Goal: Book appointment/travel/reservation

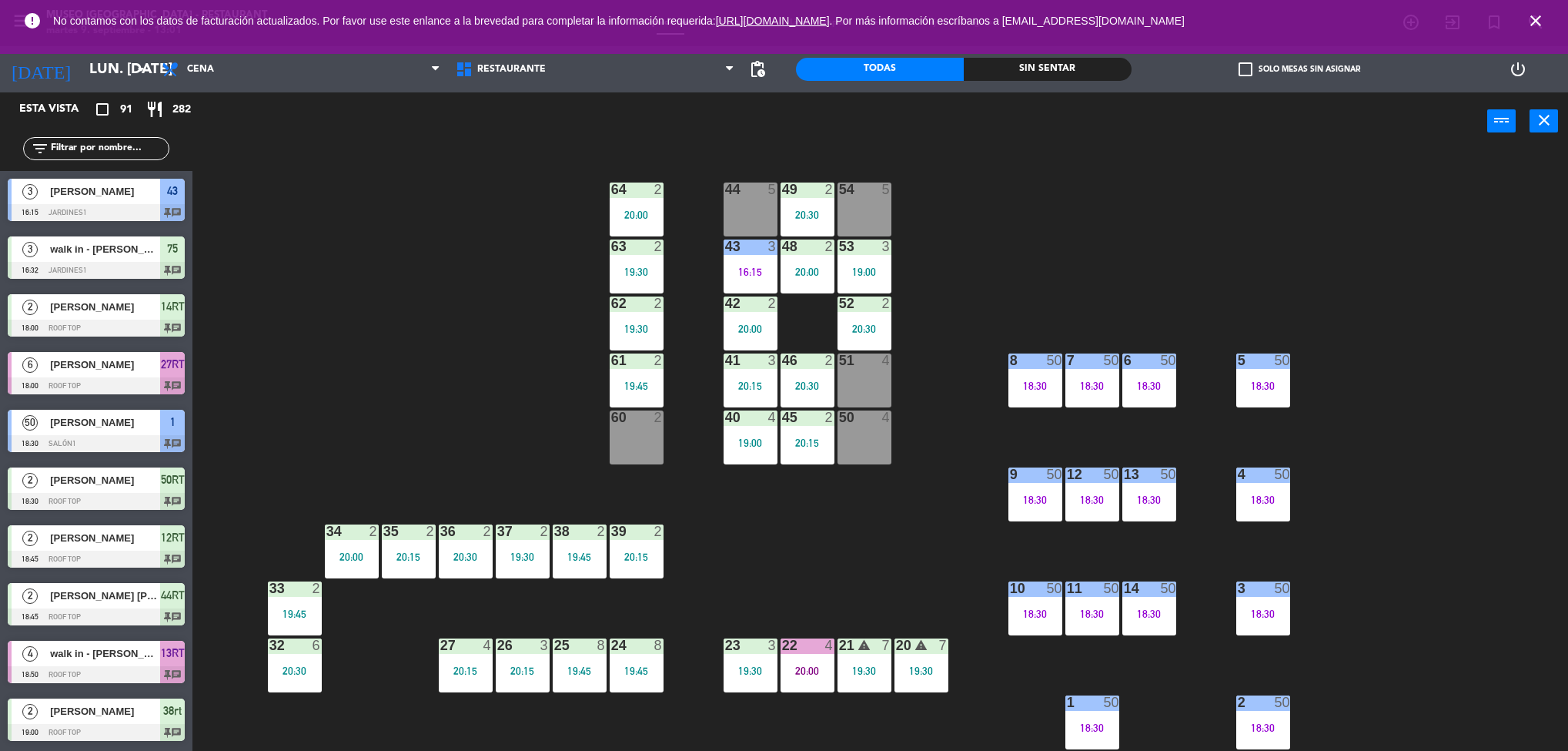
click at [349, 91] on div "Brunch Almuerzo Cena Cena Brunch Almuerzo Cena" at bounding box center [301, 69] width 294 height 46
click at [234, 70] on span "Cena" at bounding box center [301, 69] width 294 height 34
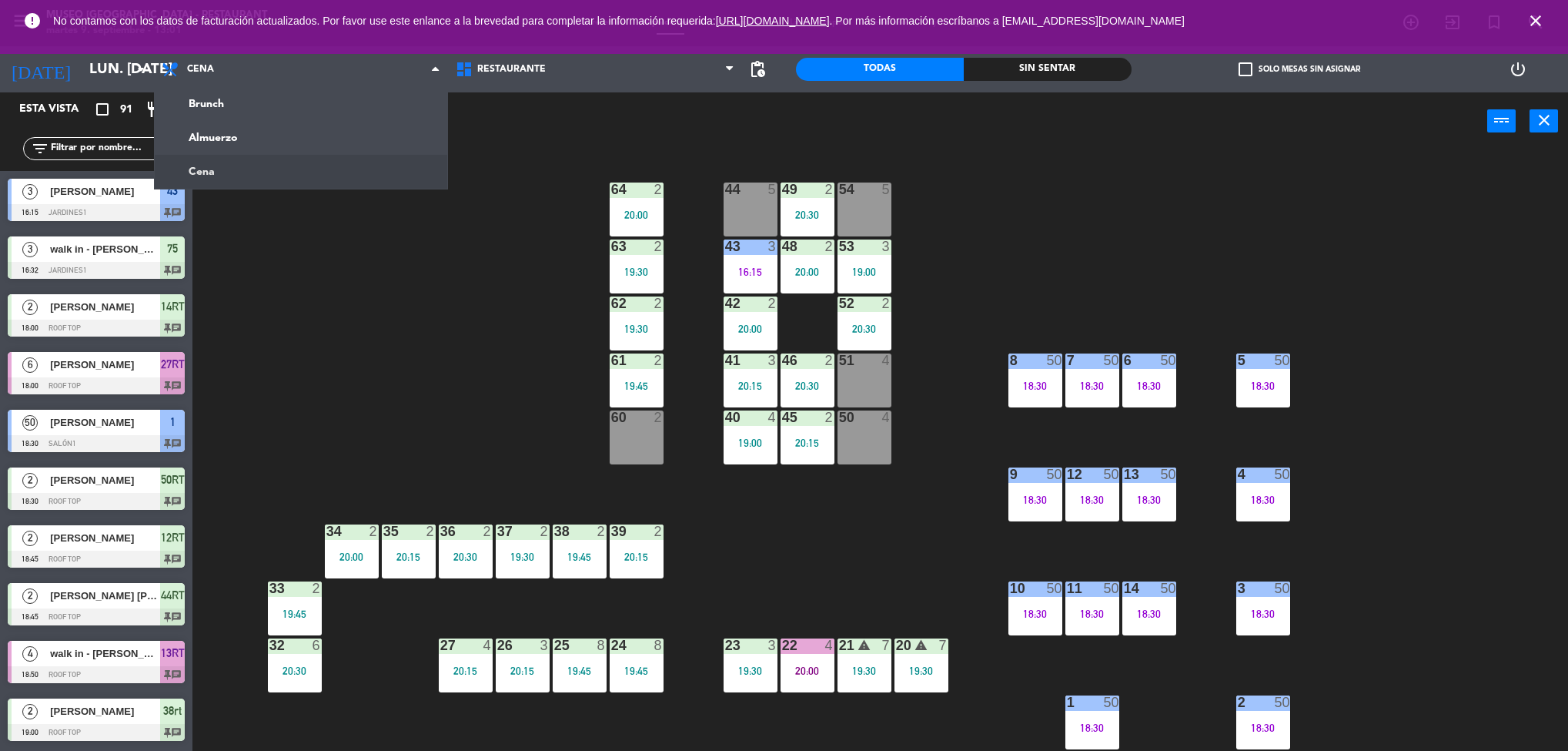
click at [265, 150] on ng-component "menu [GEOGRAPHIC_DATA] - Restaurant martes 9. septiembre - 13:01 Mis reservas M…" at bounding box center [784, 378] width 1568 height 755
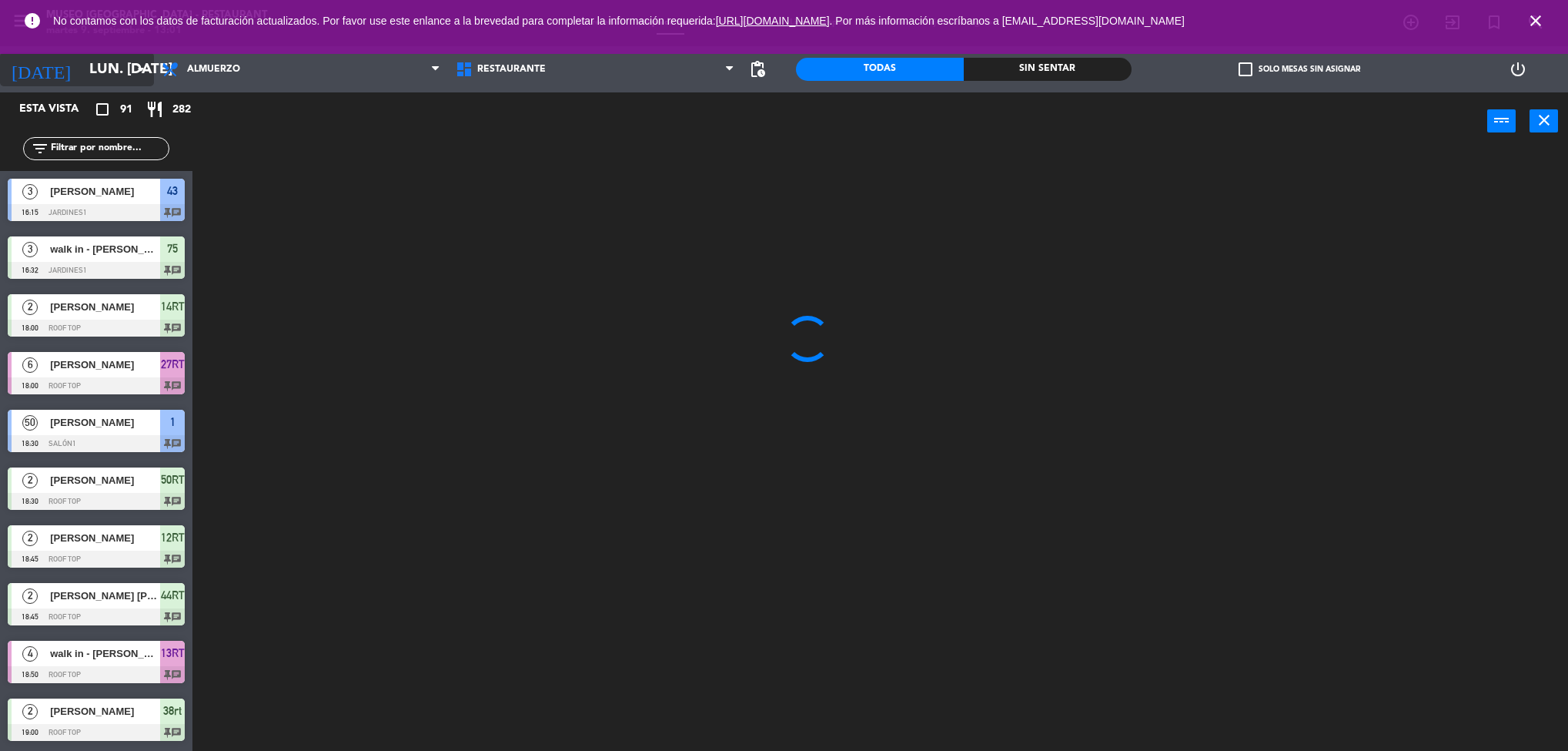
click at [114, 65] on input "lun. [DATE]" at bounding box center [173, 69] width 185 height 32
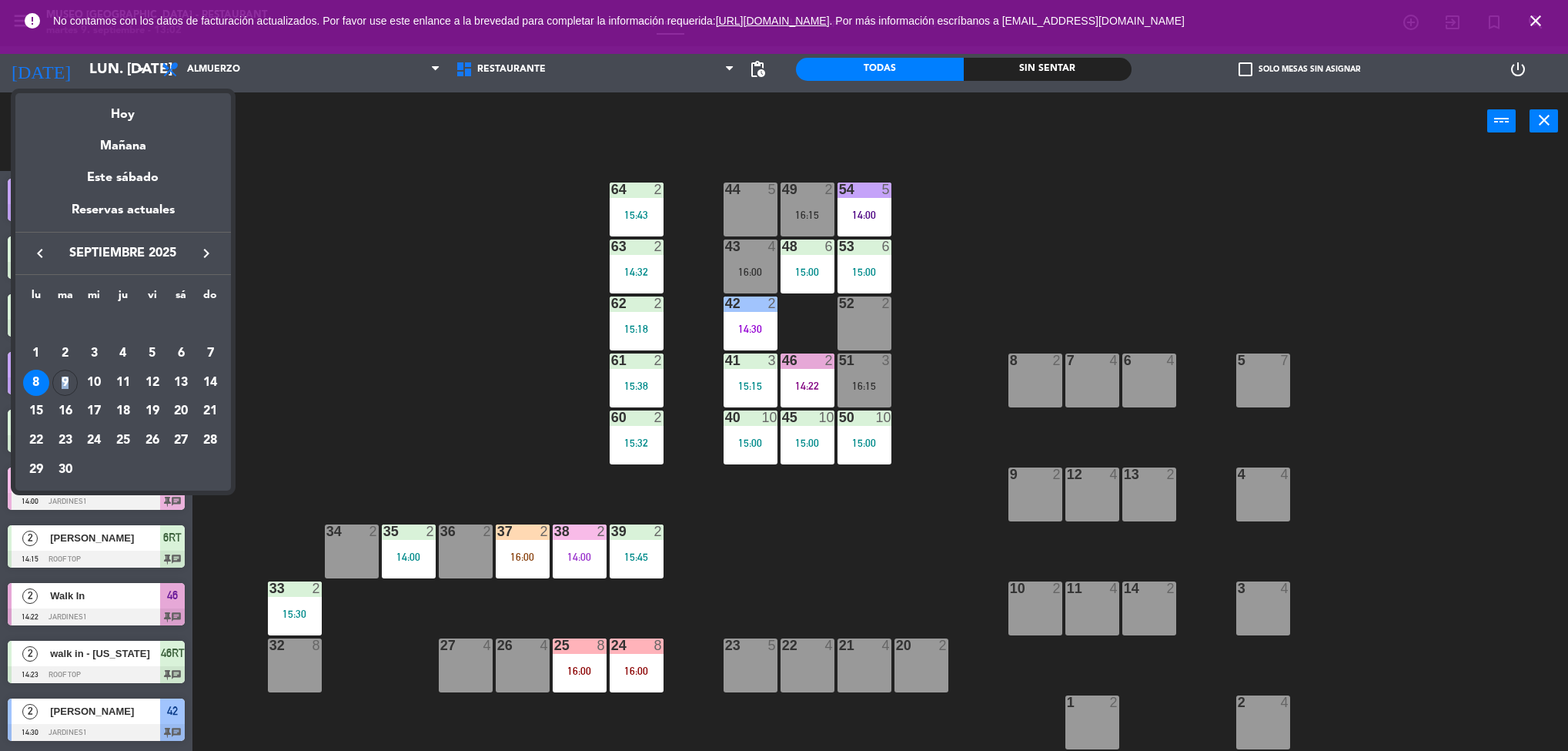
click at [65, 377] on div "9" at bounding box center [65, 382] width 26 height 26
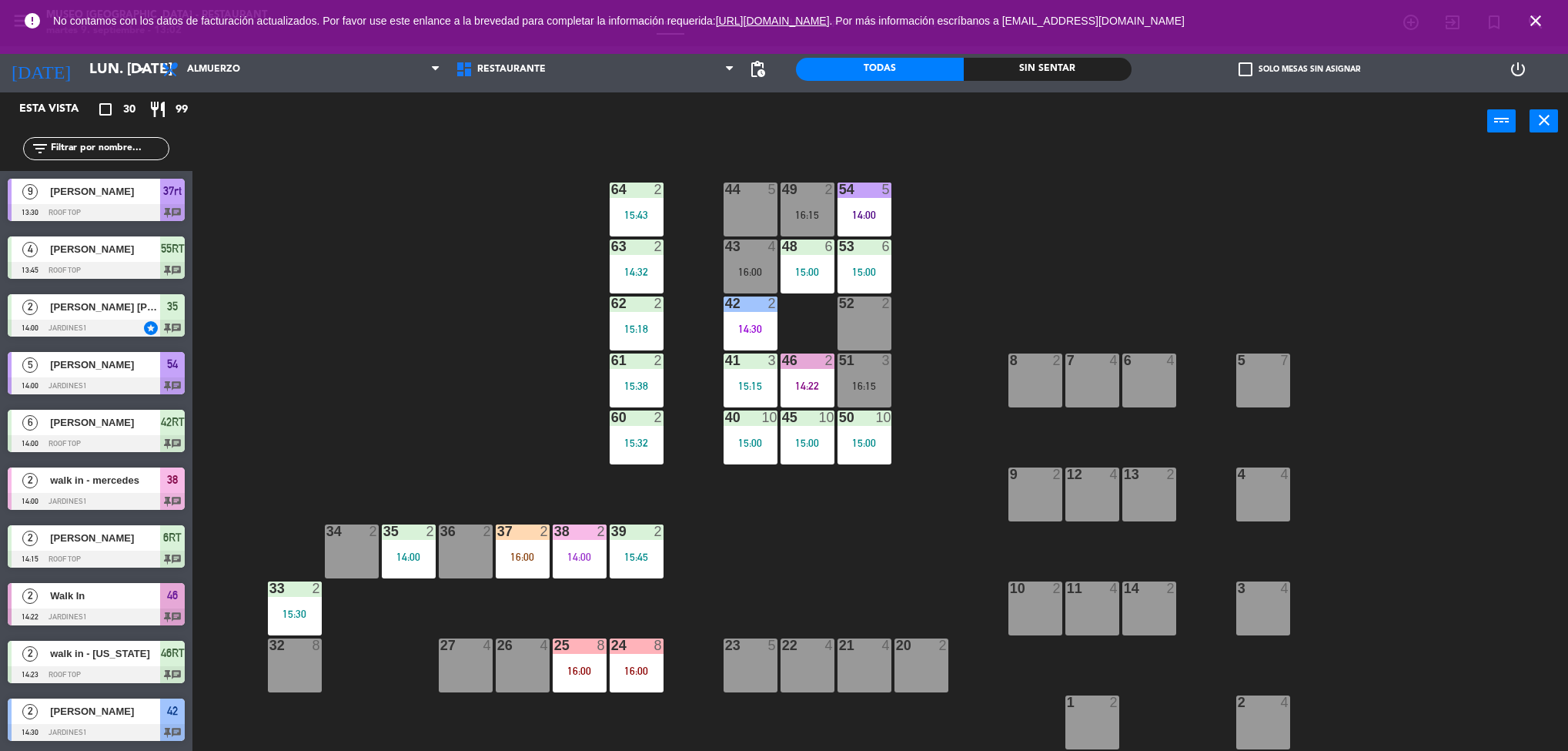
type input "[DATE] sep."
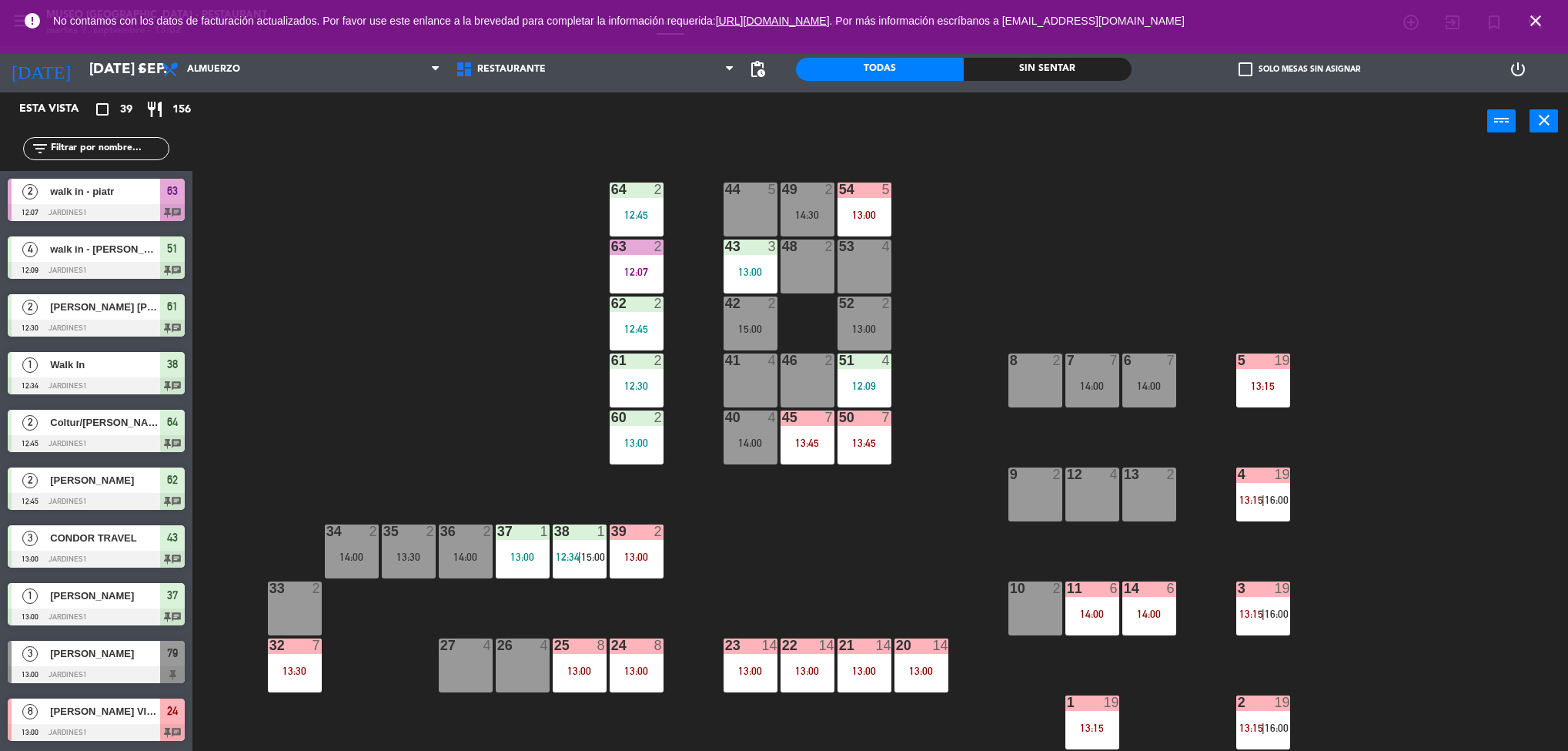
drag, startPoint x: 942, startPoint y: 342, endPoint x: 984, endPoint y: 178, distance: 169.3
click at [984, 178] on div "44 5 49 2 14:30 54 5 13:00 64 2 12:45 48 2 53 4 63 2 12:07 43 3 13:00 62 2 12:4…" at bounding box center [888, 455] width 1360 height 601
click at [1275, 501] on span "16:00" at bounding box center [1276, 499] width 24 height 12
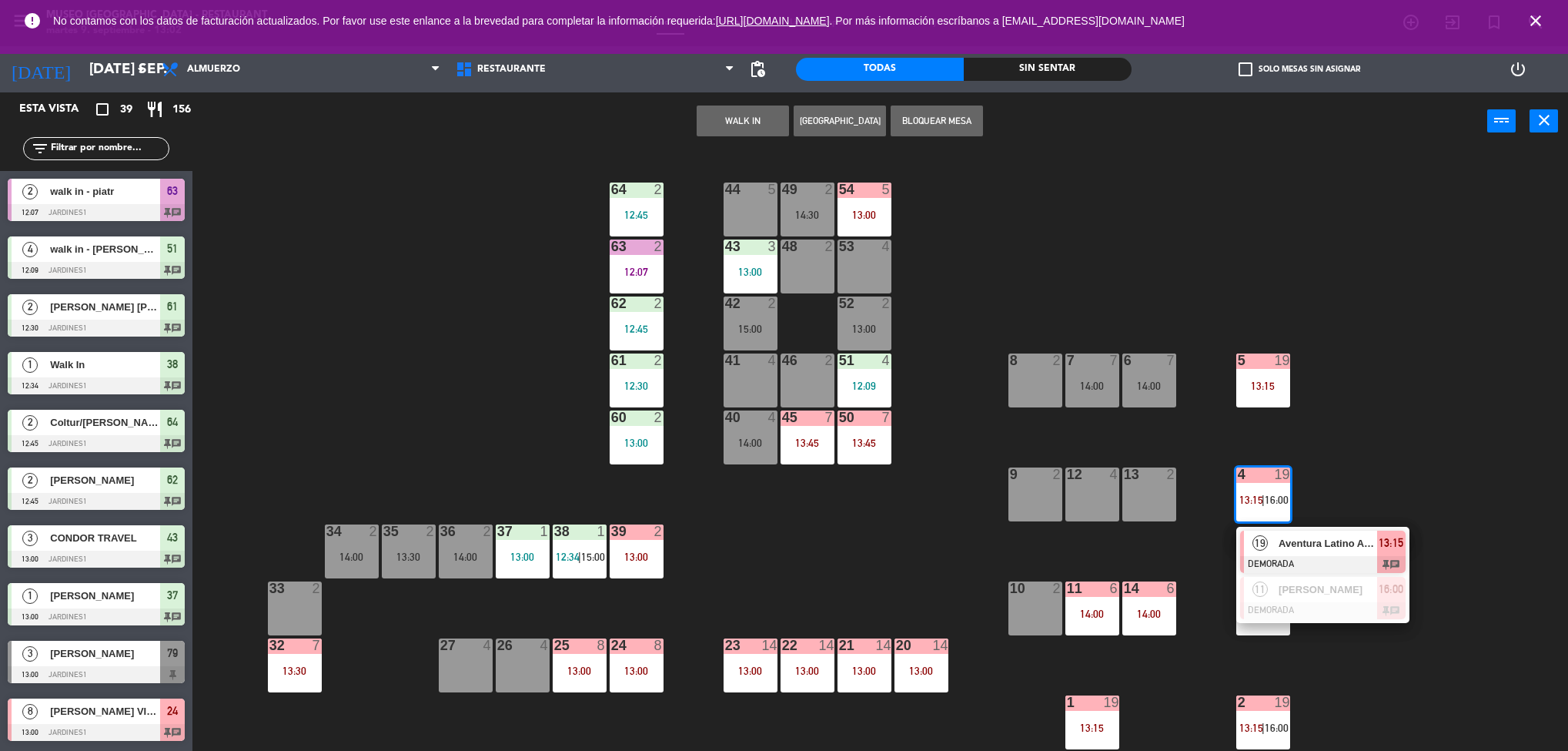
click at [1337, 540] on div "19 Aventura Latino Americana DEMORADA 13:15 chat" at bounding box center [1322, 552] width 196 height 50
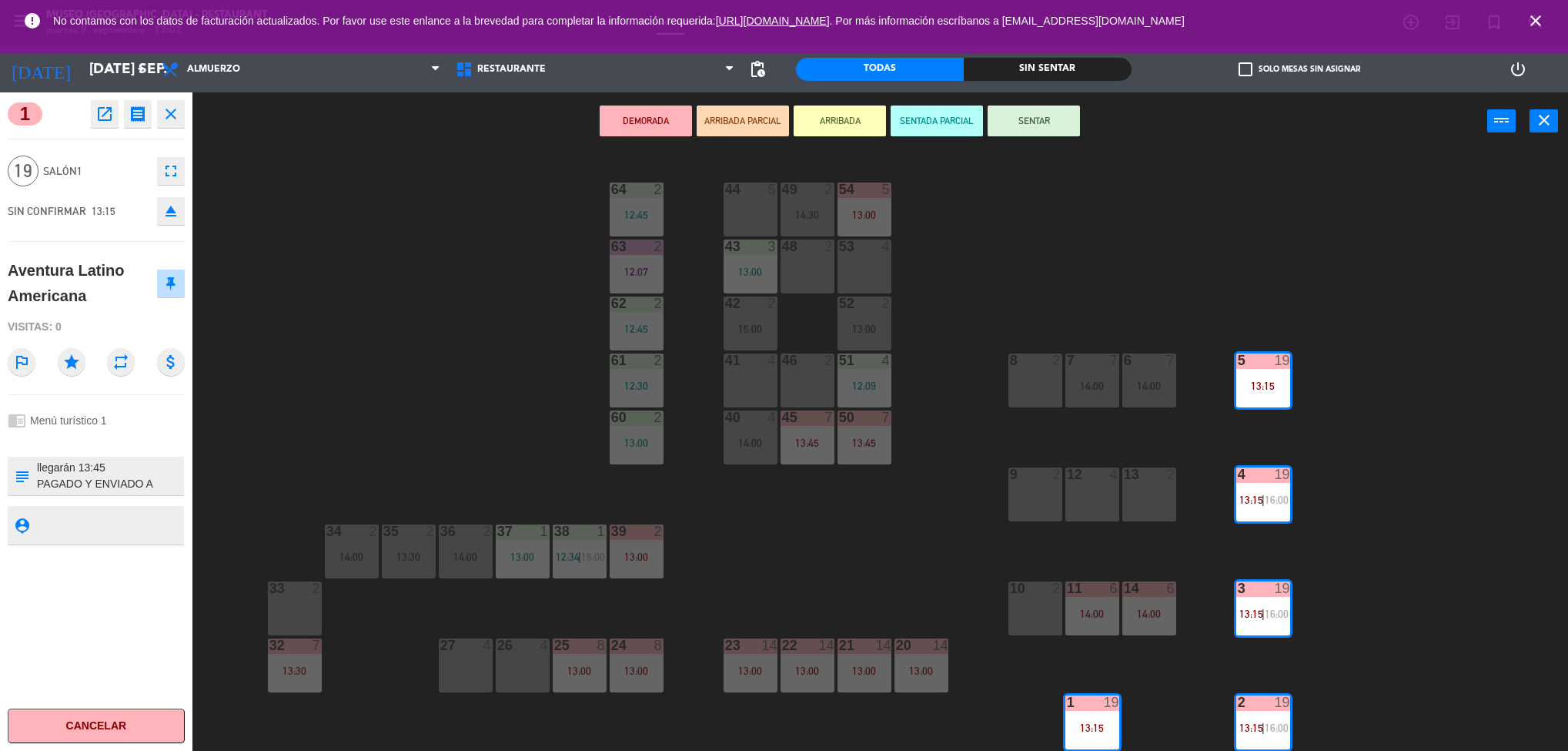
click at [102, 120] on icon "open_in_new" at bounding box center [104, 114] width 19 height 19
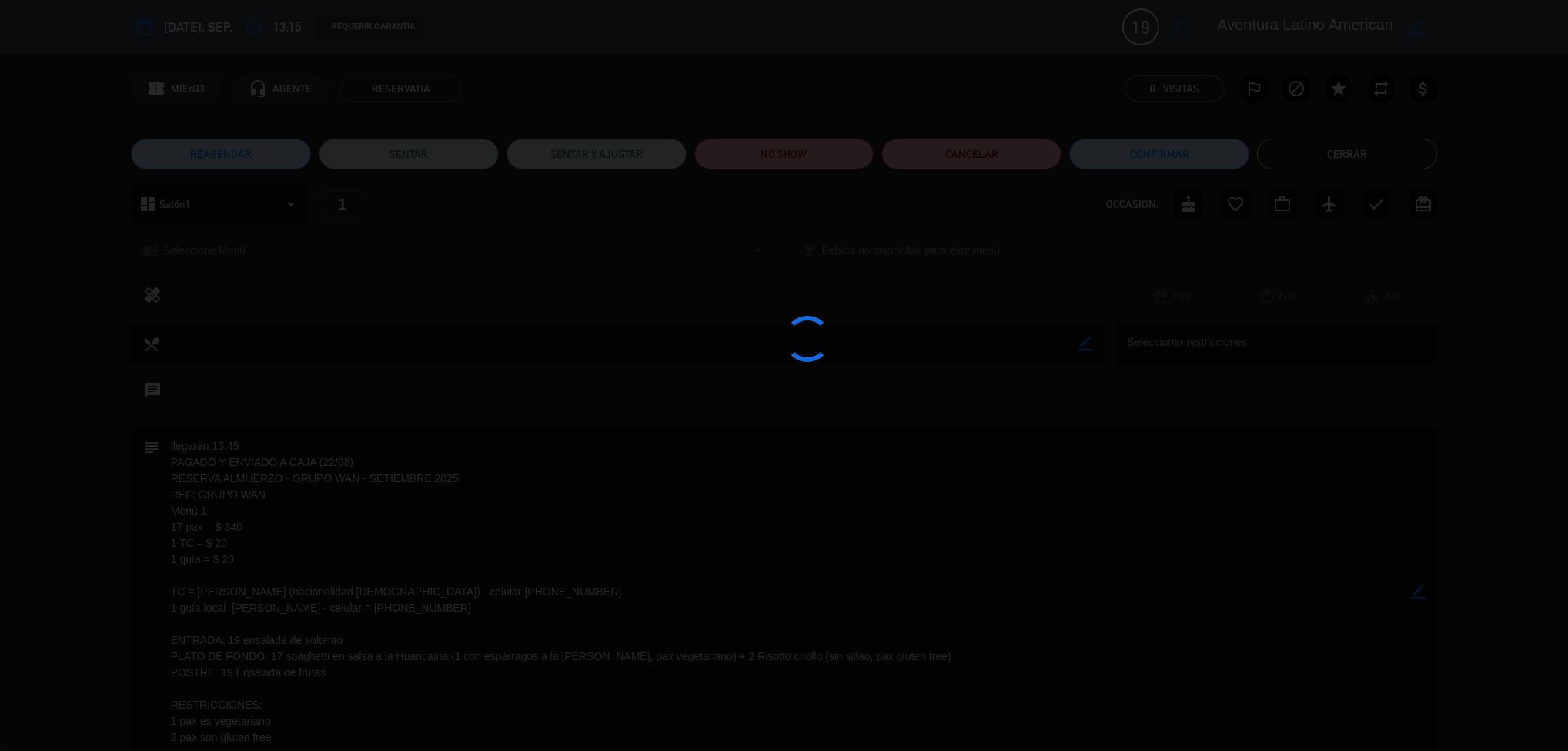
drag, startPoint x: 799, startPoint y: 310, endPoint x: 806, endPoint y: 215, distance: 95.3
click at [806, 215] on div at bounding box center [784, 375] width 1568 height 751
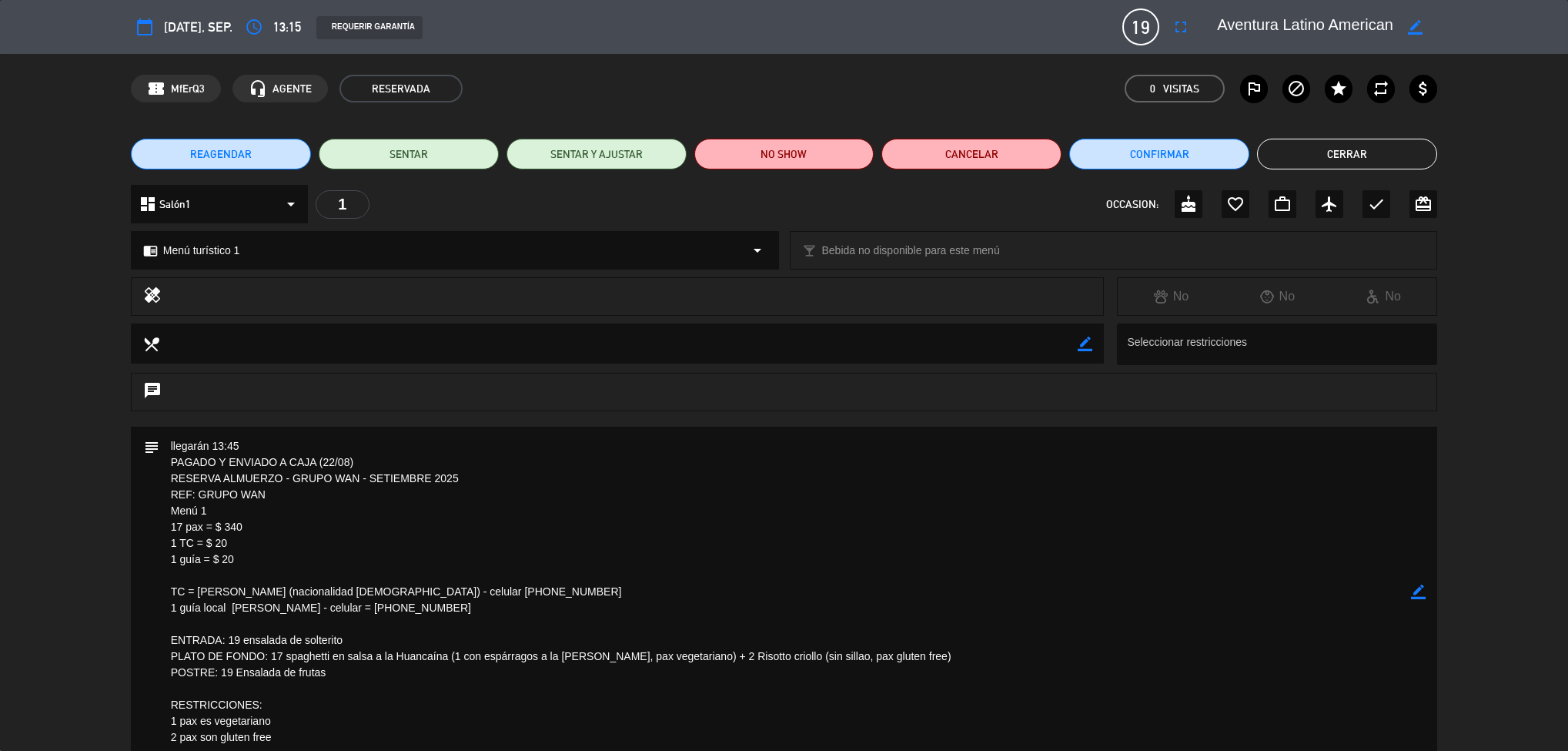
drag, startPoint x: 721, startPoint y: 446, endPoint x: 725, endPoint y: 297, distance: 149.1
click at [725, 297] on div "calendar_today [DATE], sep. access_time 13:15 REQUERIR GARANTÍA 19 Aventura Lat…" at bounding box center [784, 375] width 1568 height 751
click at [738, 520] on textarea at bounding box center [785, 592] width 1252 height 331
click at [1076, 603] on textarea at bounding box center [785, 592] width 1252 height 331
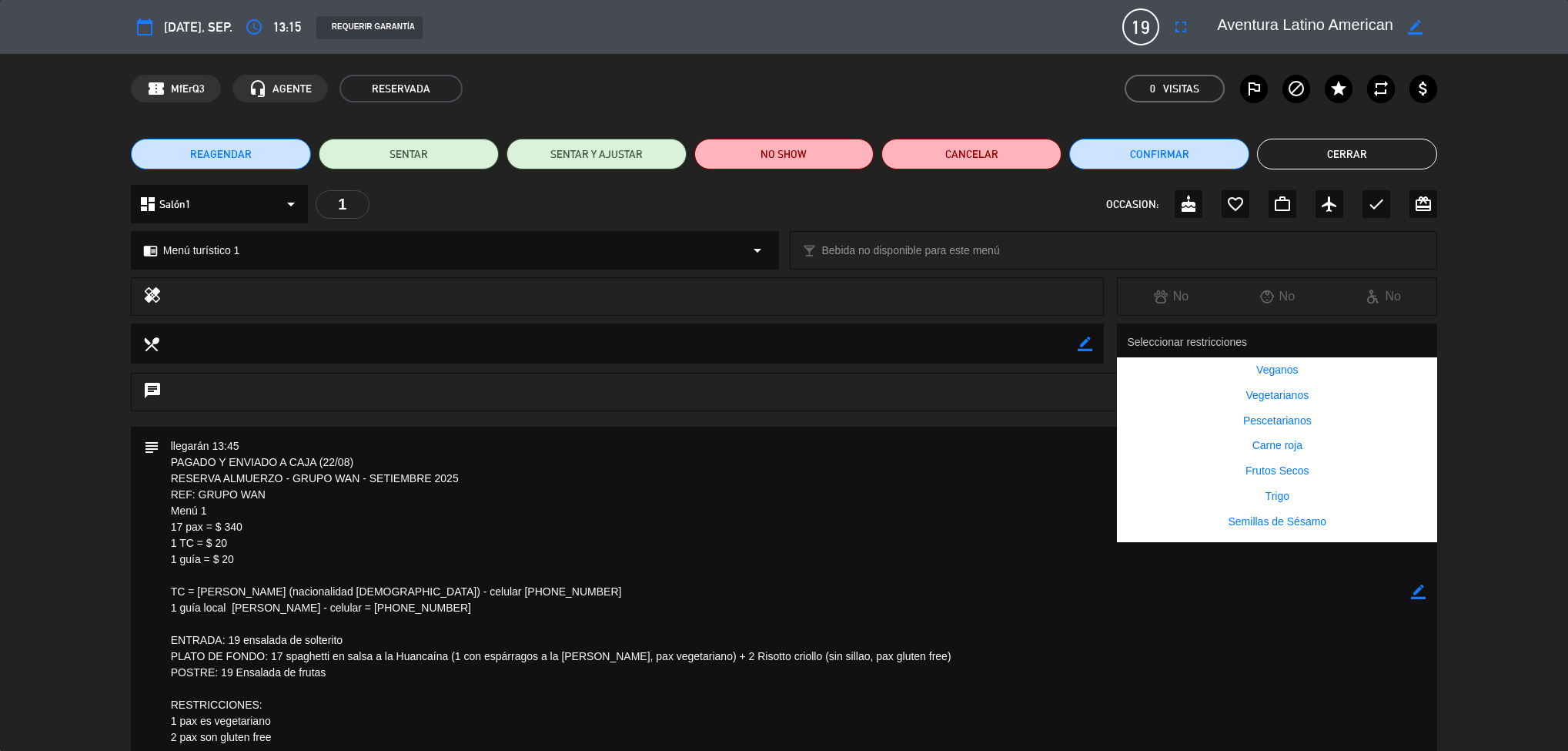
drag, startPoint x: 1238, startPoint y: 327, endPoint x: 1238, endPoint y: 298, distance: 29.0
click at [1238, 298] on div "calendar_today [DATE], sep. access_time 13:15 REQUERIR GARANTÍA 19 Aventura Lat…" at bounding box center [784, 375] width 1568 height 751
click at [1000, 594] on textarea at bounding box center [785, 592] width 1252 height 331
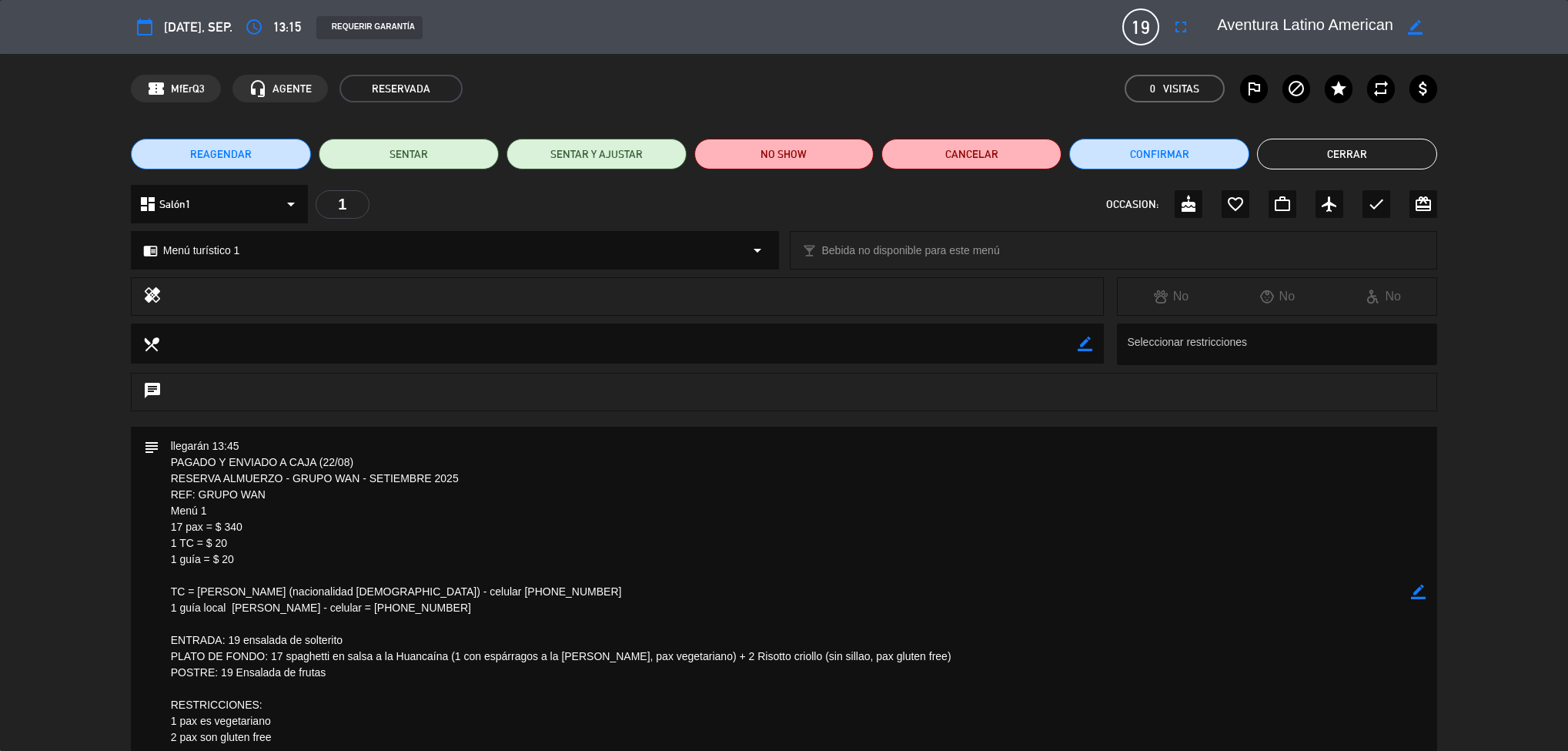
click at [1026, 621] on textarea at bounding box center [785, 592] width 1252 height 331
drag, startPoint x: 1077, startPoint y: 613, endPoint x: 1086, endPoint y: 317, distance: 296.1
click at [1086, 317] on div "calendar_today [DATE], sep. access_time 13:15 REQUERIR GARANTÍA 19 Aventura Lat…" at bounding box center [784, 375] width 1568 height 751
click at [1046, 569] on textarea at bounding box center [785, 592] width 1252 height 331
click at [94, 610] on div "subject border_color" at bounding box center [784, 595] width 1568 height 338
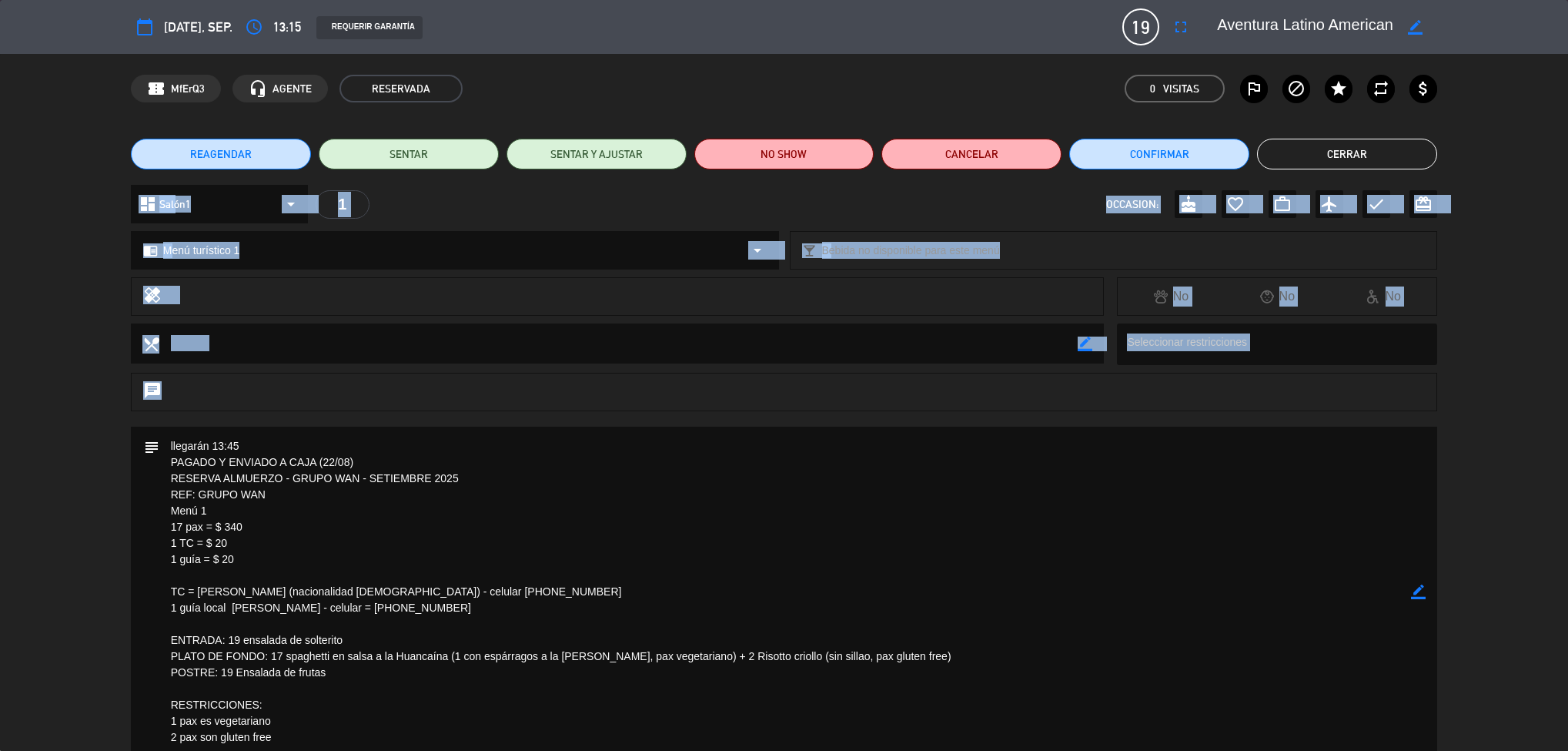
drag, startPoint x: 59, startPoint y: 650, endPoint x: 84, endPoint y: 211, distance: 439.7
click at [84, 211] on div "calendar_today [DATE], sep. access_time 13:15 REQUERIR GARANTÍA 19 Aventura Lat…" at bounding box center [784, 375] width 1568 height 751
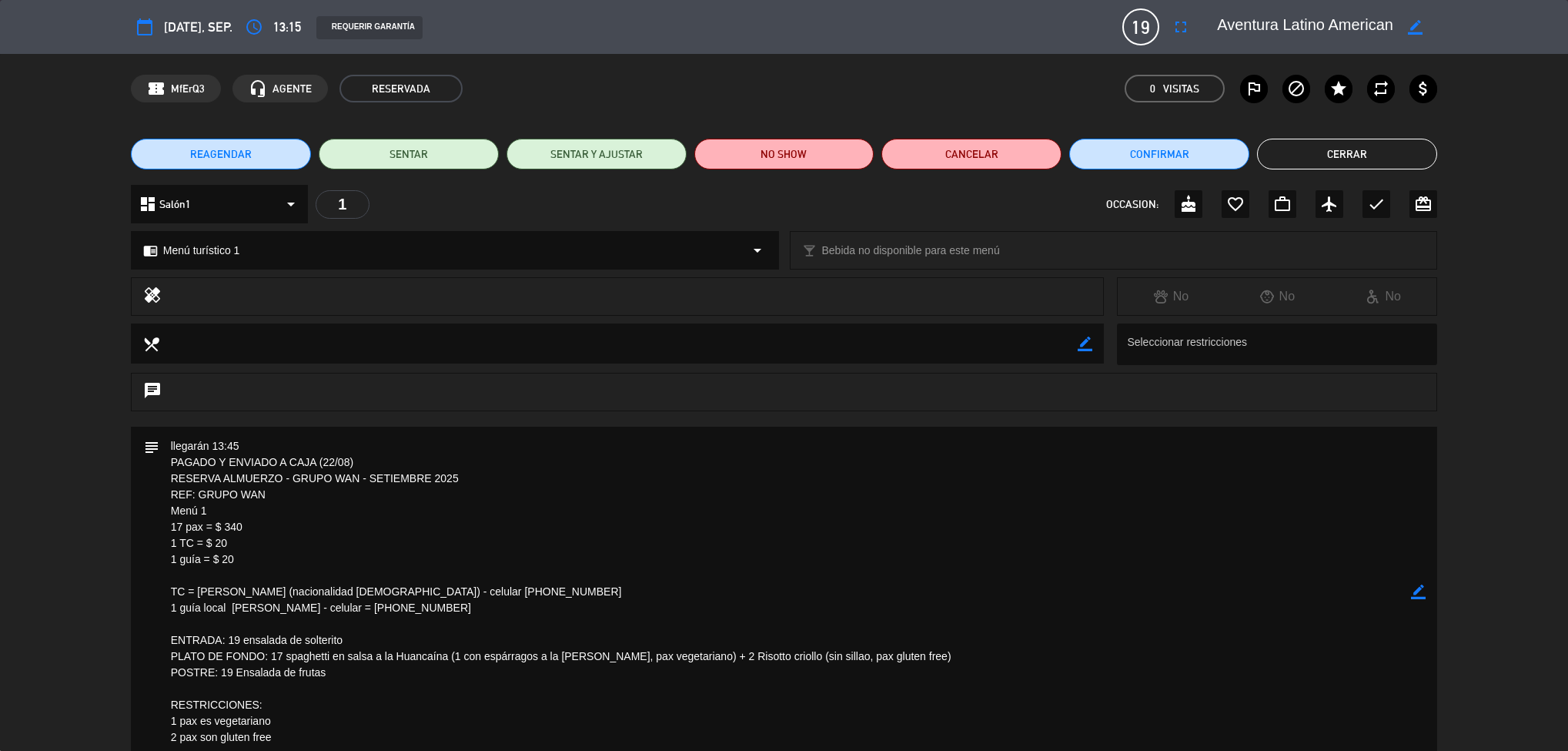
click at [1040, 597] on textarea at bounding box center [785, 592] width 1252 height 331
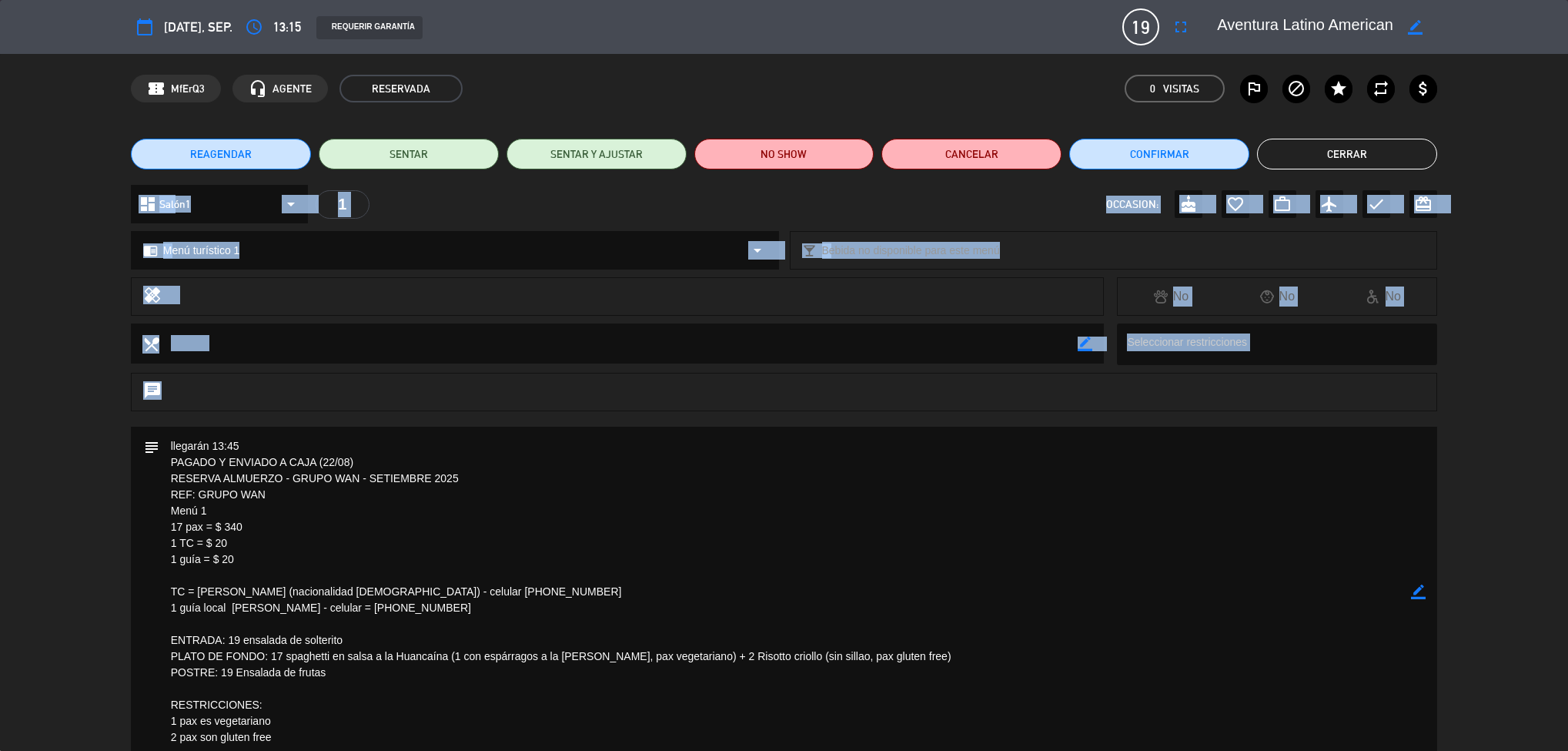
drag, startPoint x: 1568, startPoint y: 197, endPoint x: 1540, endPoint y: 419, distance: 223.8
click at [1540, 419] on div "calendar_today [DATE], sep. access_time 13:15 REQUERIR GARANTÍA 19 Aventura Lat…" at bounding box center [784, 375] width 1568 height 751
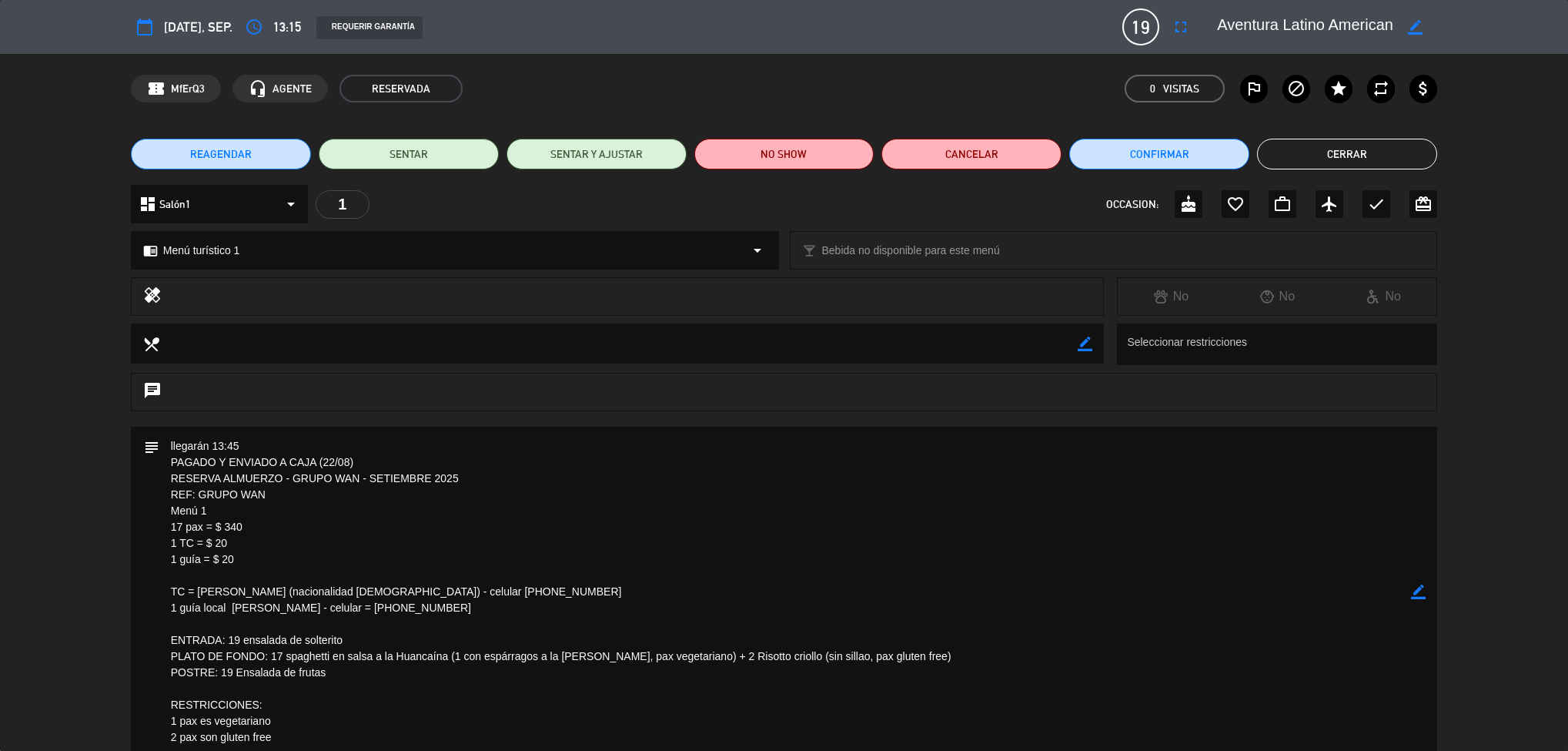
click at [1543, 481] on div "subject border_color" at bounding box center [784, 595] width 1568 height 338
